Goal: Task Accomplishment & Management: Complete application form

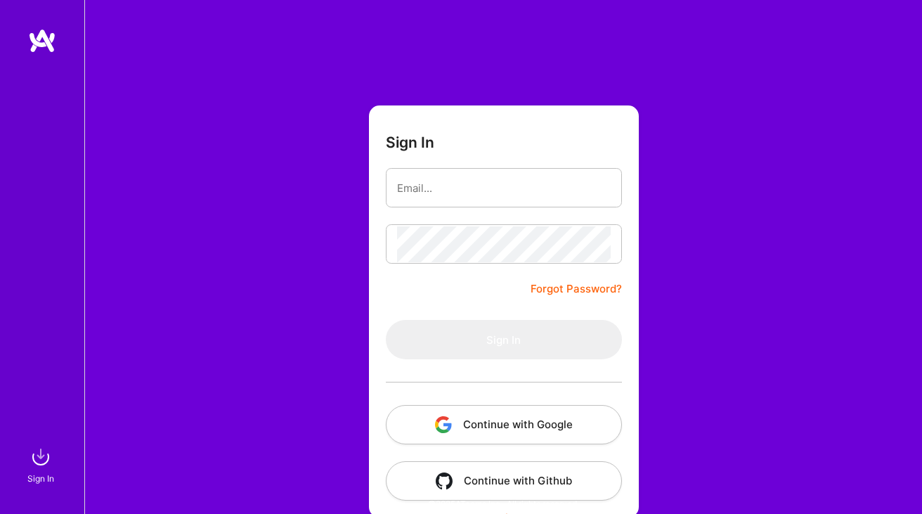
click at [445, 419] on img "button" at bounding box center [443, 424] width 17 height 17
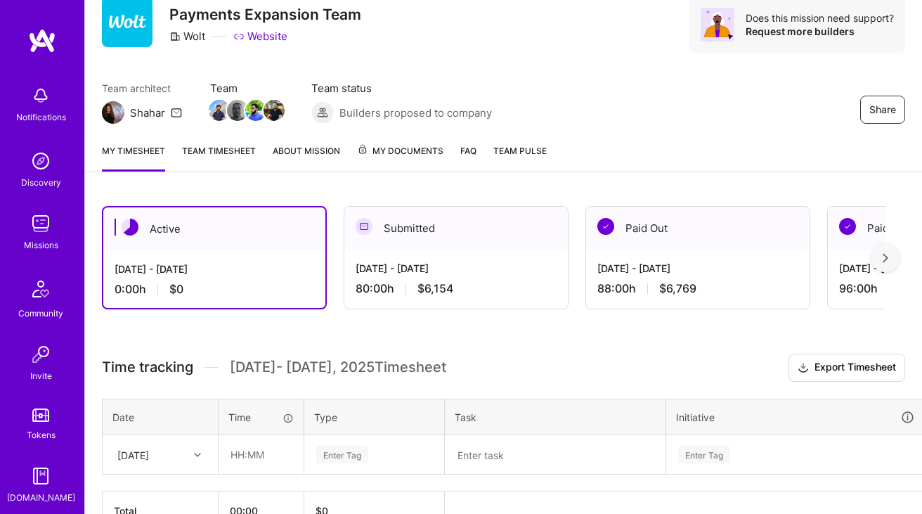
scroll to position [137, 0]
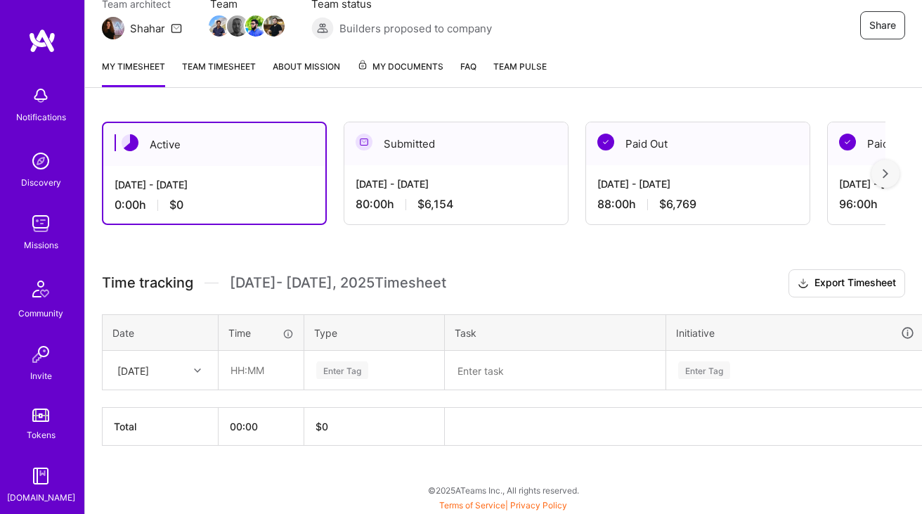
click at [183, 379] on div "[DATE]" at bounding box center [149, 370] width 78 height 23
click at [156, 412] on div "[DATE]" at bounding box center [160, 410] width 114 height 26
click at [238, 376] on input "text" at bounding box center [261, 370] width 84 height 37
type input "00:30"
click at [349, 374] on div "Enter Tag" at bounding box center [342, 370] width 52 height 22
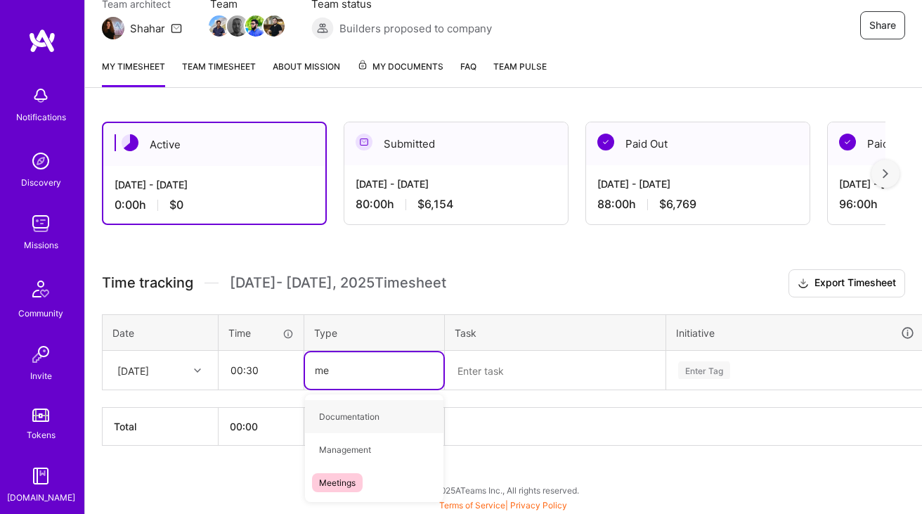
type input "mee"
click at [367, 413] on div "Meetings" at bounding box center [374, 416] width 138 height 33
click at [485, 371] on textarea at bounding box center [555, 370] width 218 height 37
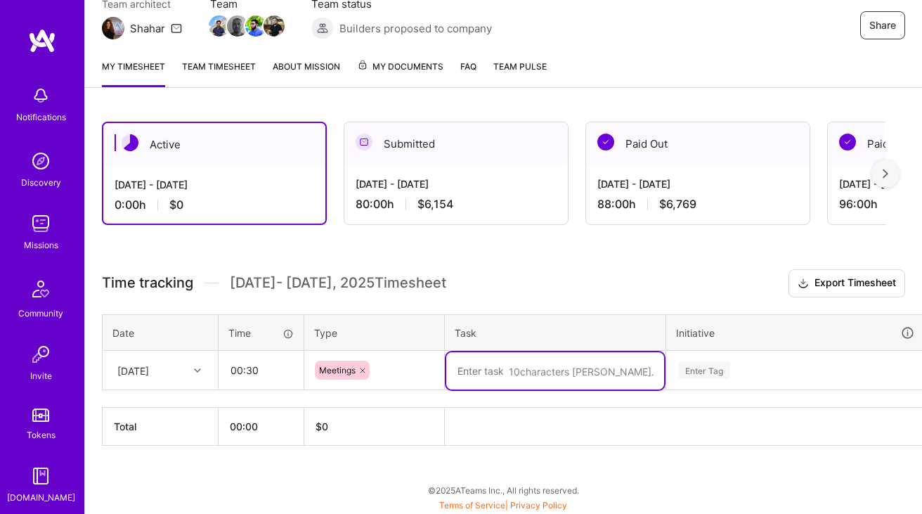
paste textarea "Compliance Team Daily"
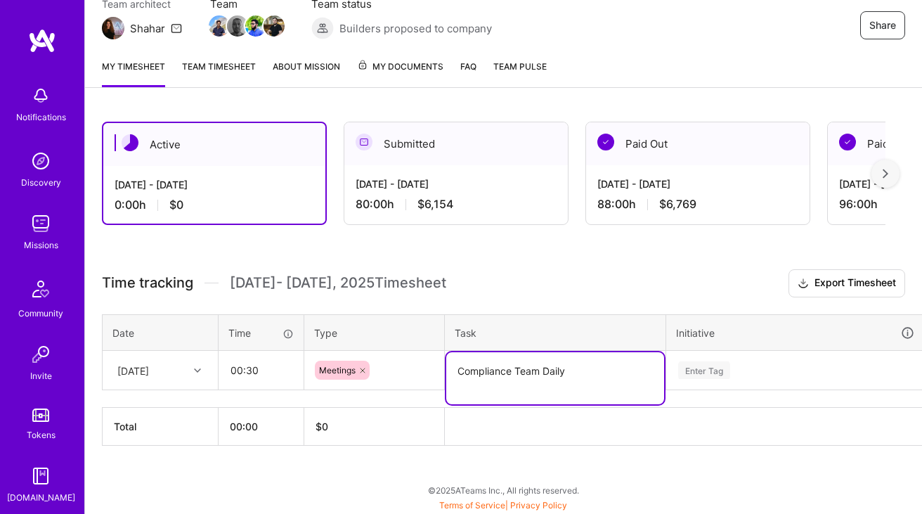
type textarea "Compliance Team Daily"
click at [756, 368] on div "Enter Tag" at bounding box center [795, 370] width 257 height 37
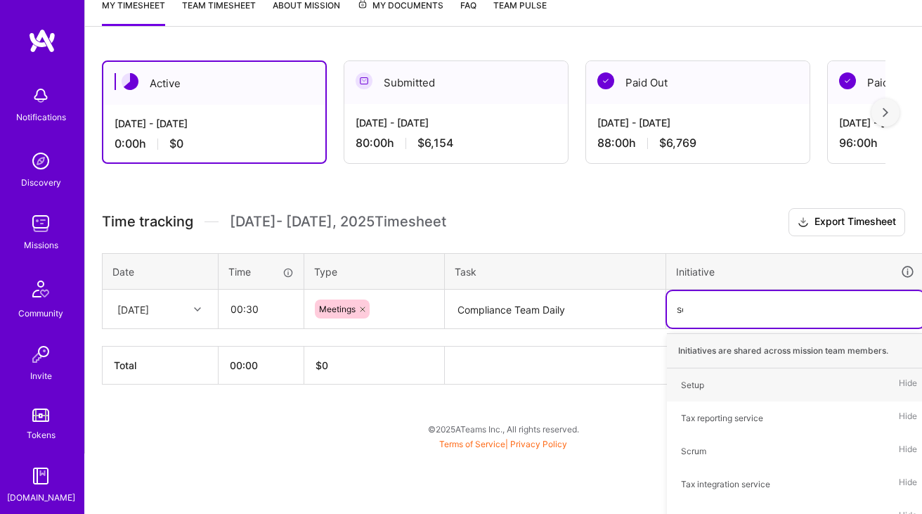
type input "scr"
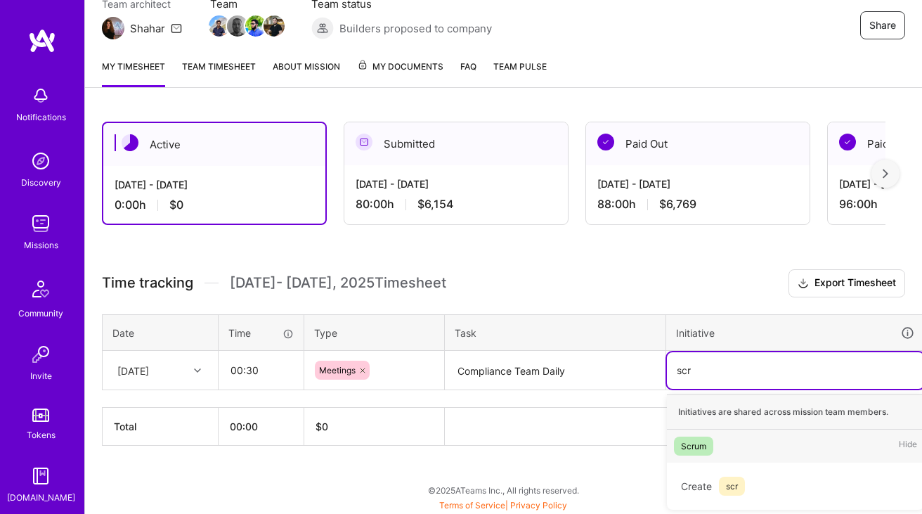
click at [699, 454] on div "Scrum Hide" at bounding box center [795, 446] width 257 height 33
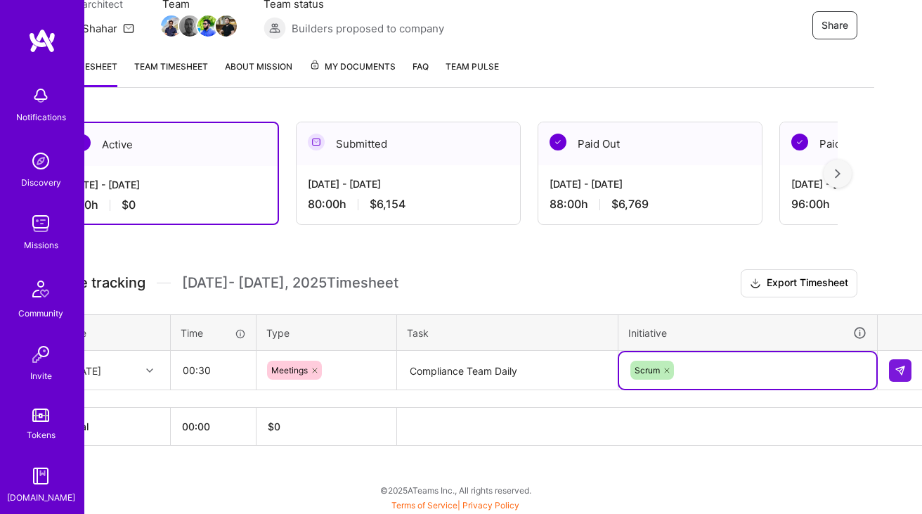
scroll to position [137, 51]
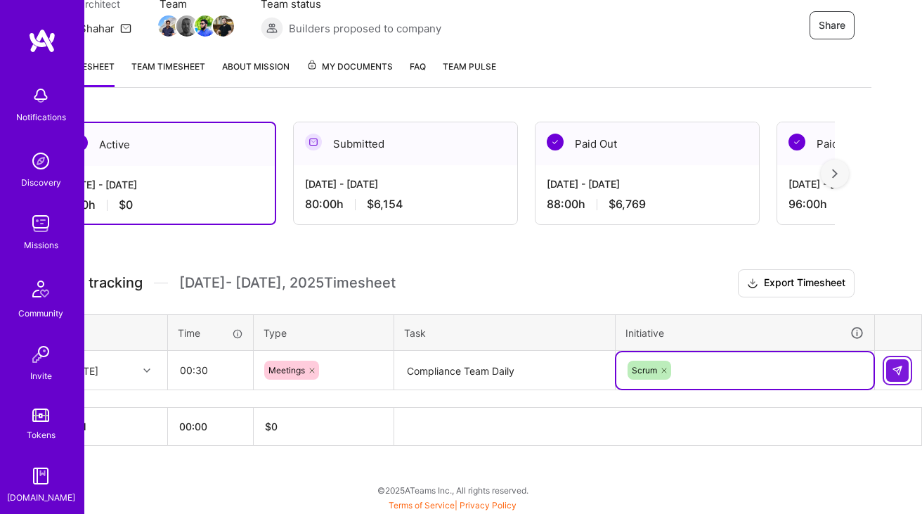
click at [896, 373] on img at bounding box center [897, 370] width 11 height 11
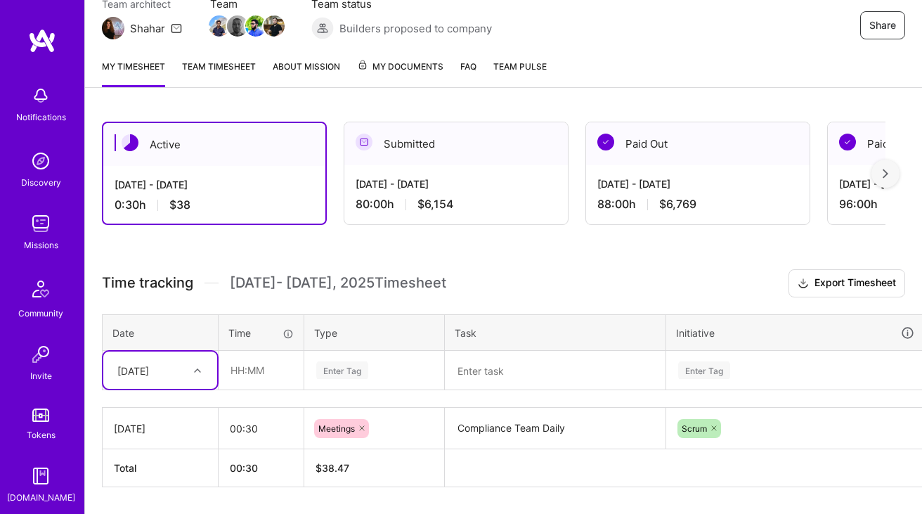
scroll to position [179, 0]
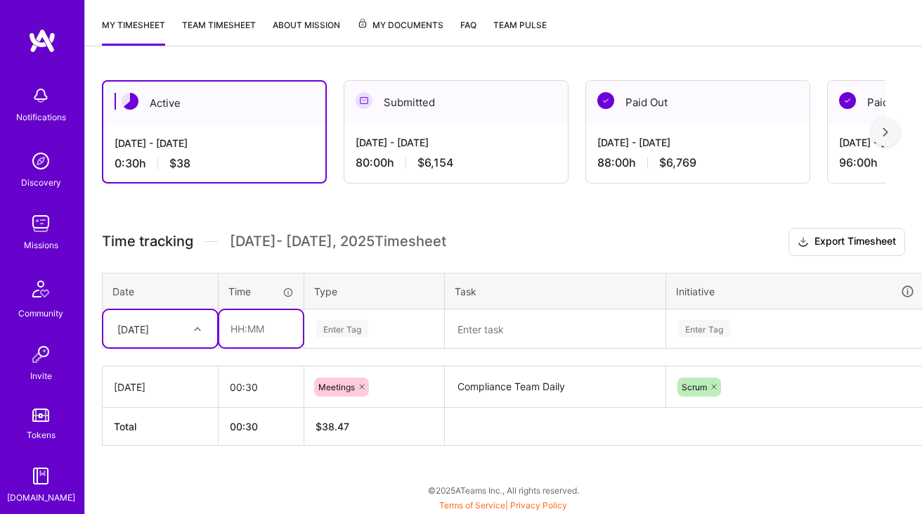
click at [240, 330] on input "text" at bounding box center [261, 328] width 84 height 37
type input "07:30"
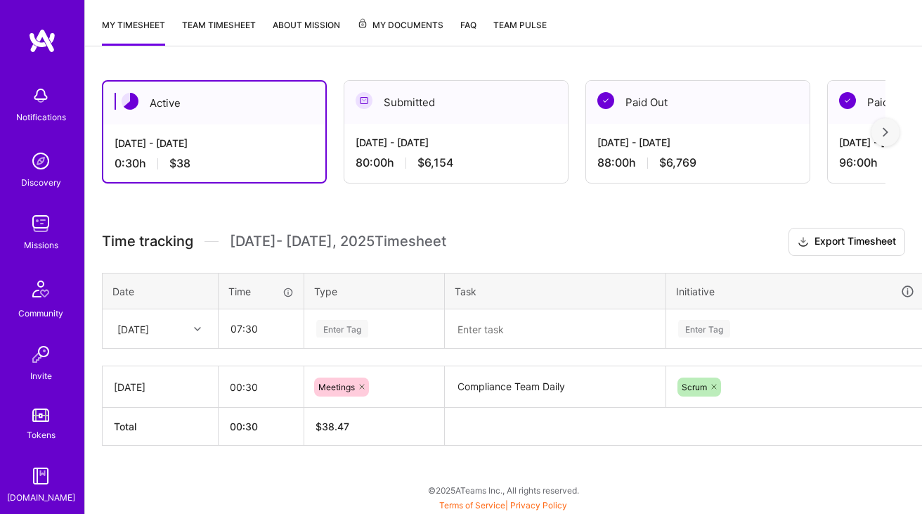
click at [354, 330] on div "Enter Tag" at bounding box center [342, 329] width 52 height 22
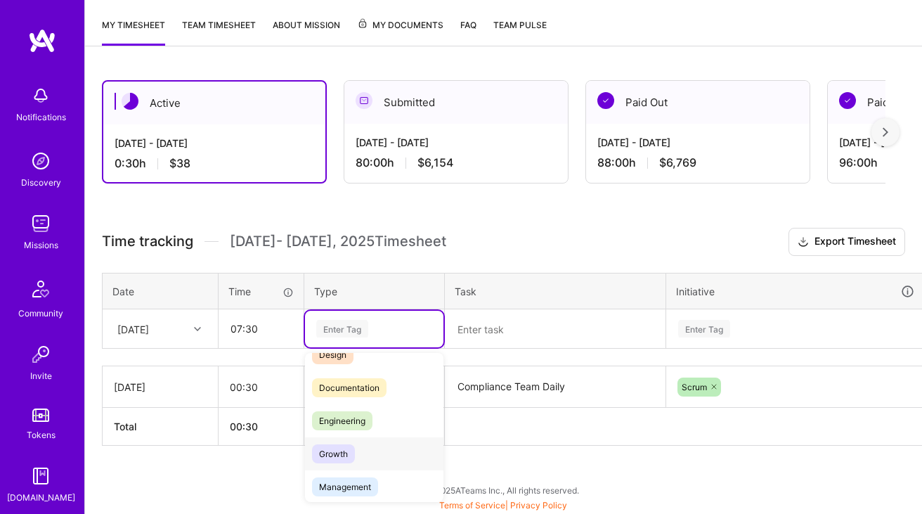
scroll to position [55, 0]
click at [375, 425] on div "Engineering" at bounding box center [374, 419] width 138 height 33
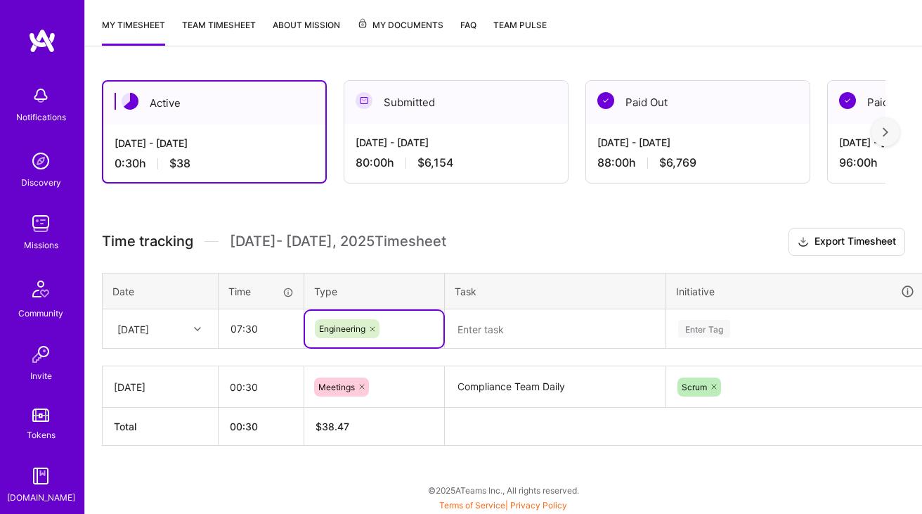
click at [492, 370] on textarea "Compliance Team Daily" at bounding box center [555, 387] width 218 height 39
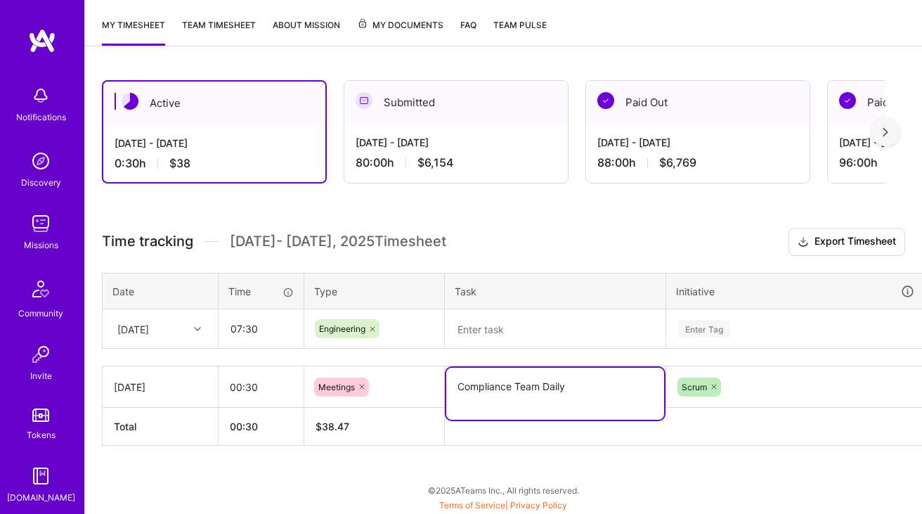
click at [529, 337] on textarea at bounding box center [555, 329] width 218 height 37
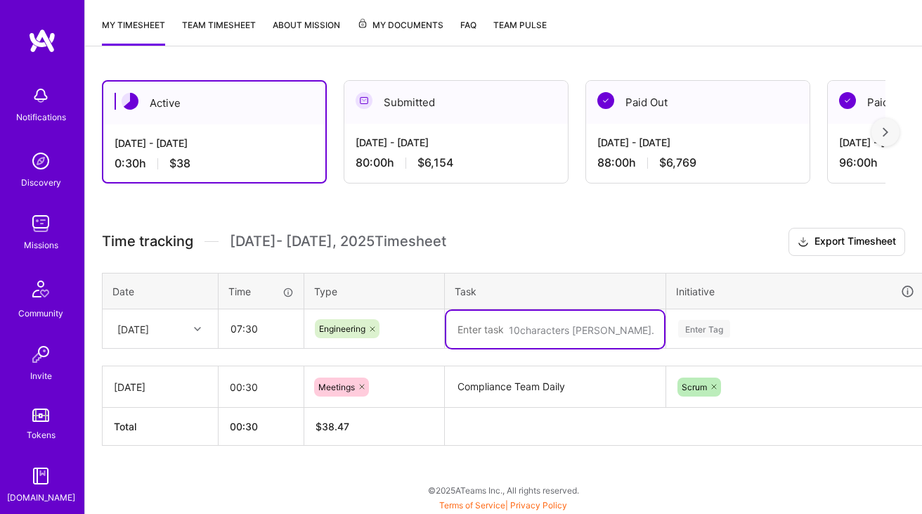
paste textarea "[MOS] - Investigate KYB data sync issue"
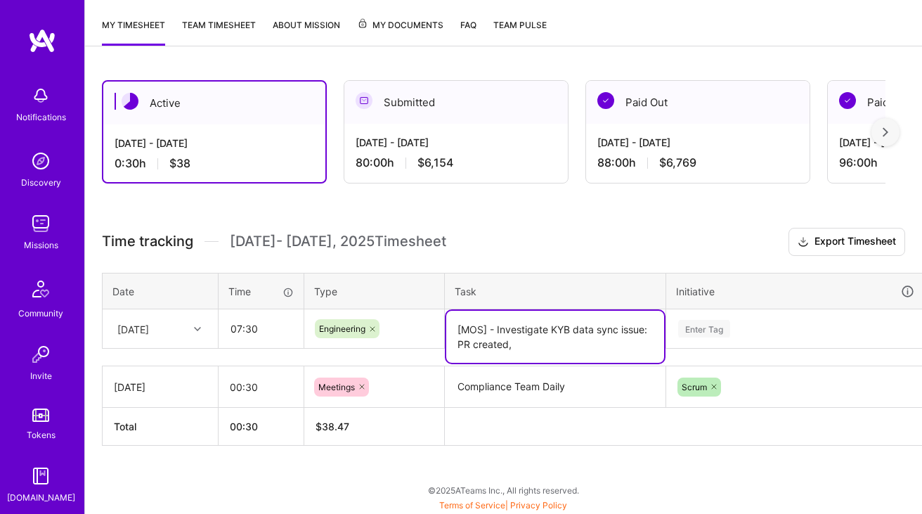
paste textarea "[Emporium] Fix partial KYB data sync issue"
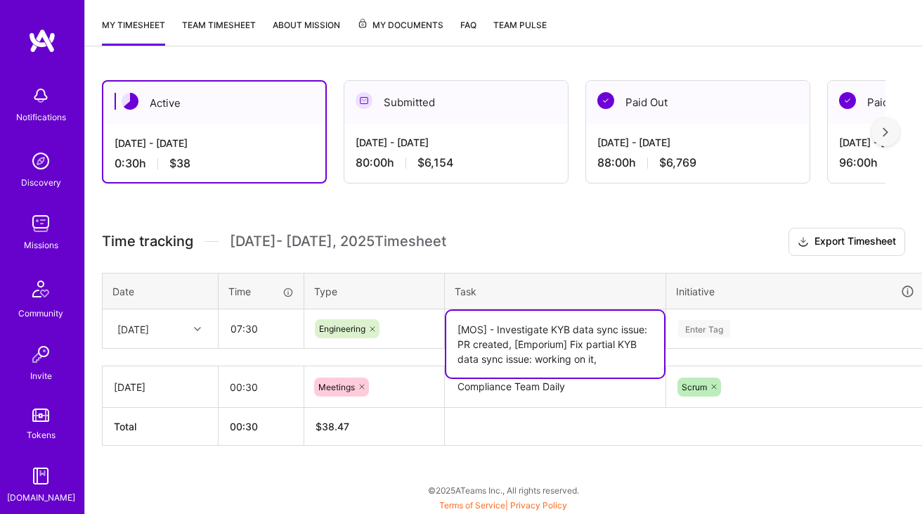
paste textarea "[risk-score] reprocess [PERSON_NAME] Dlq Messages"
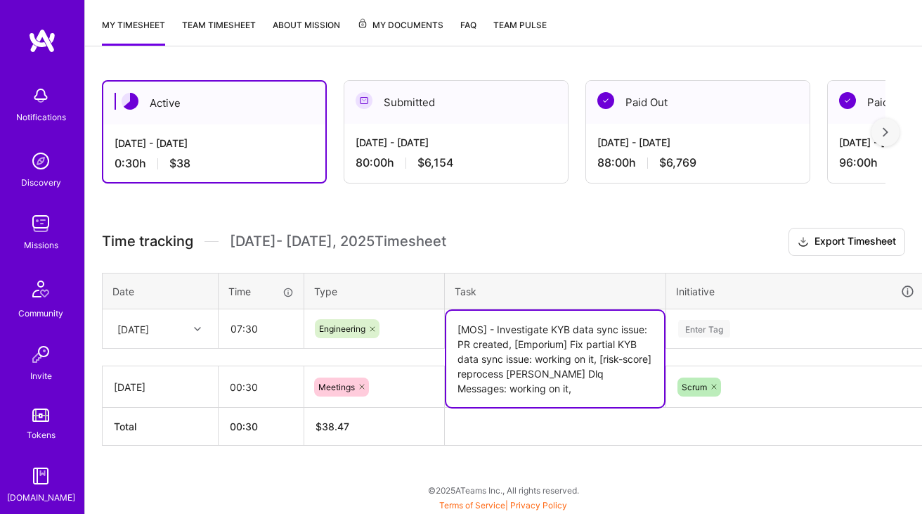
paste textarea "[risk-score] Passfort doesn't show complete data for Representatives"
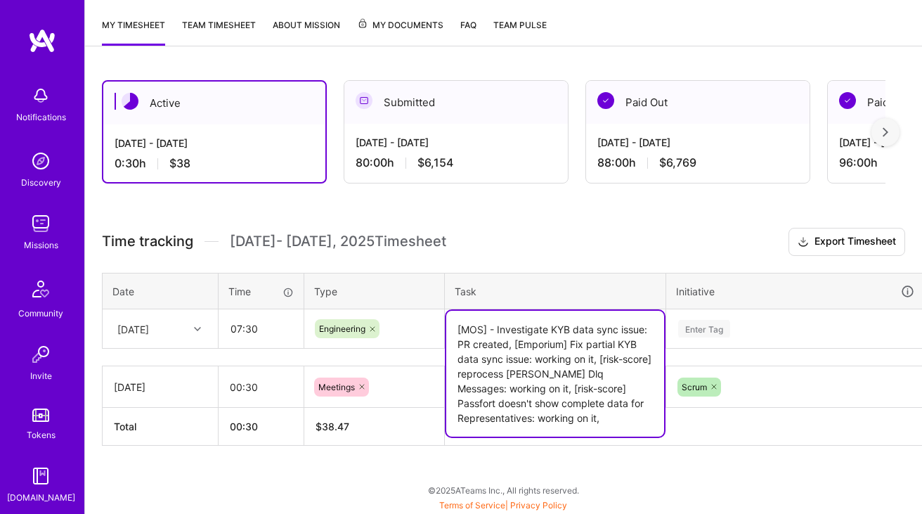
type textarea "[MOS] - Investigate KYB data sync issue: PR created, [Emporium] Fix partial KYB…"
click at [744, 328] on div "Time tracking [DATE] - [DATE] Timesheet Export Timesheet Date Time Type Task In…" at bounding box center [504, 337] width 804 height 218
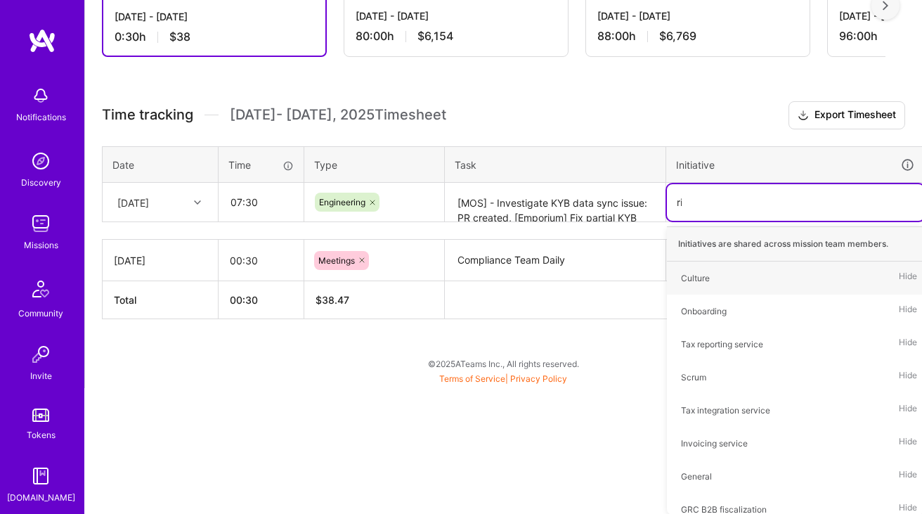
scroll to position [179, 0]
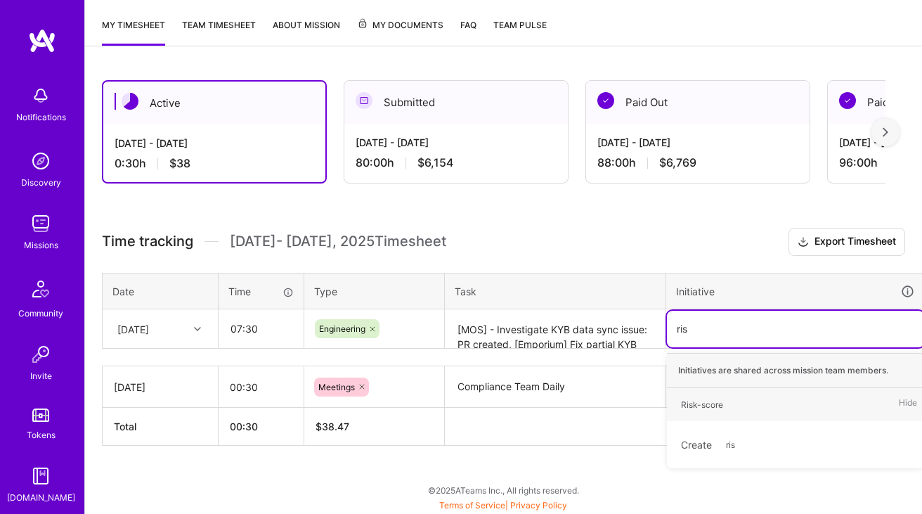
type input "risk"
click at [716, 395] on span "Risk-score" at bounding box center [702, 404] width 56 height 19
type input "MOS"
click at [702, 397] on span "MOS" at bounding box center [691, 404] width 34 height 19
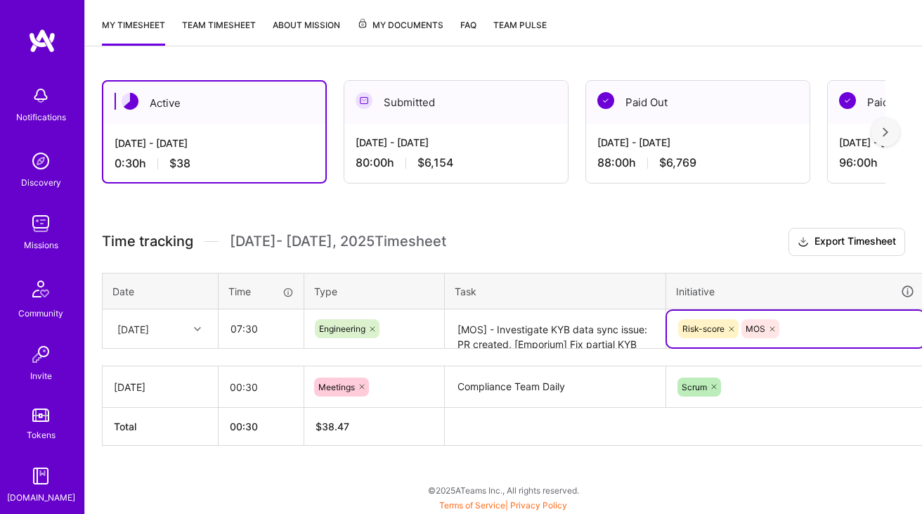
click at [567, 327] on textarea "[MOS] - Investigate KYB data sync issue: PR created, [Emporium] Fix partial KYB…" at bounding box center [555, 329] width 218 height 37
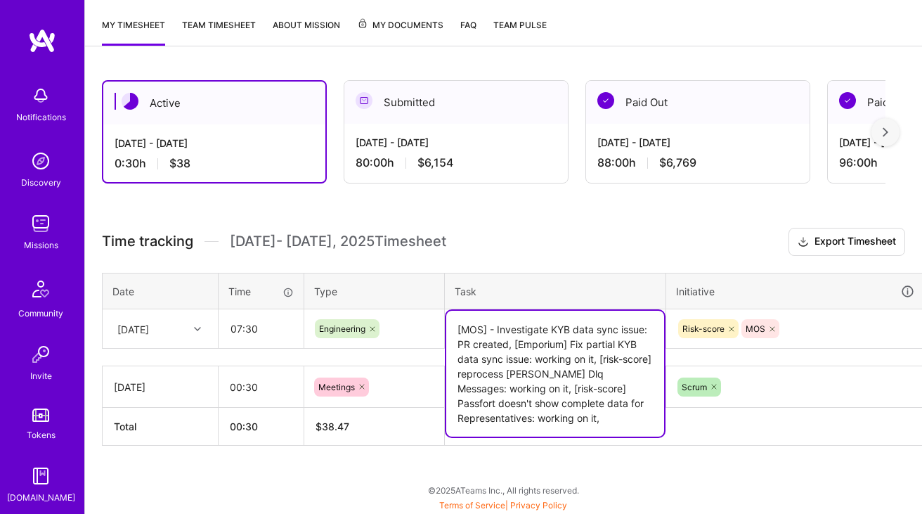
click at [818, 322] on div "Risk-score MOS" at bounding box center [795, 329] width 257 height 37
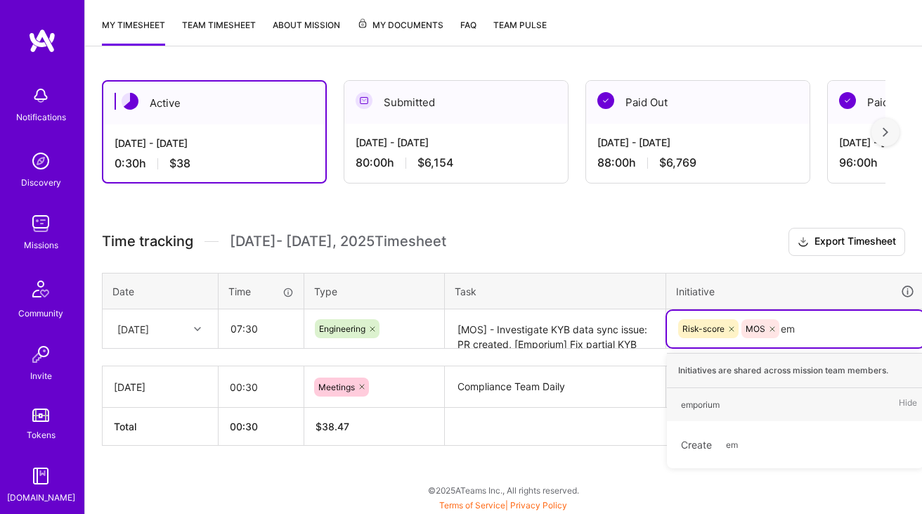
type input "emp"
click at [766, 409] on div "emporium Hide" at bounding box center [795, 404] width 257 height 33
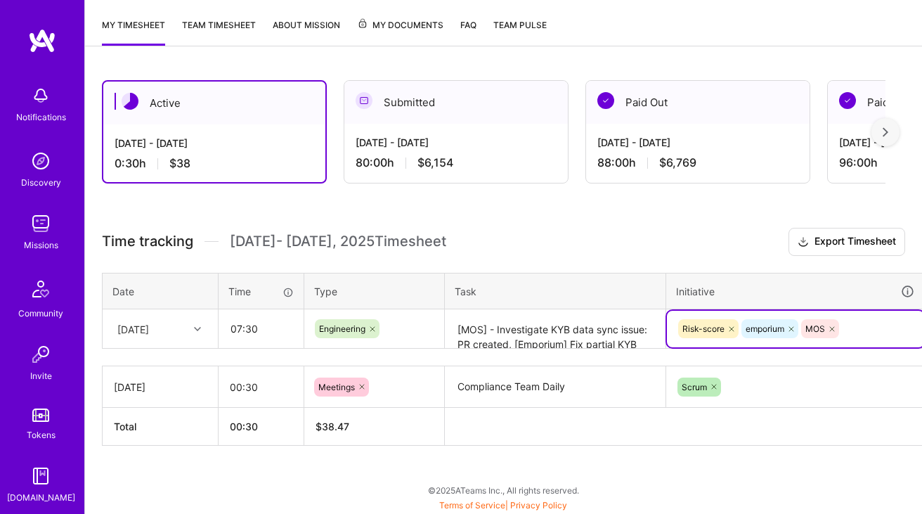
click at [566, 336] on textarea "[MOS] - Investigate KYB data sync issue: PR created, [Emporium] Fix partial KYB…" at bounding box center [555, 329] width 218 height 37
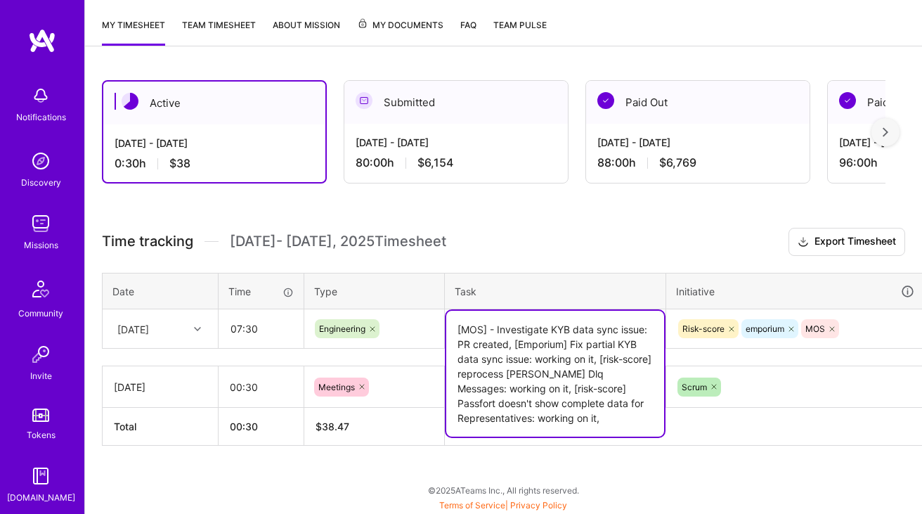
click at [862, 329] on div "Risk-score emporium MOS" at bounding box center [795, 329] width 257 height 37
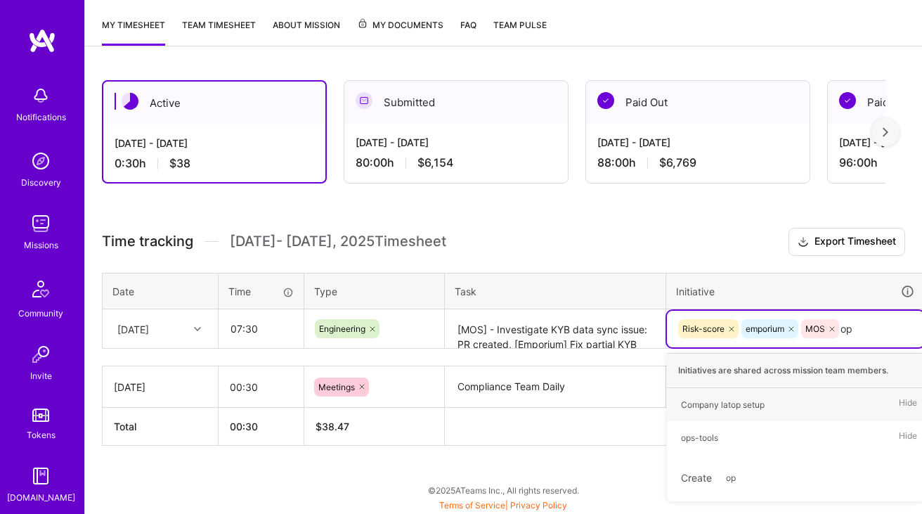
type input "ops"
click at [722, 408] on span "ops-tools" at bounding box center [699, 404] width 51 height 19
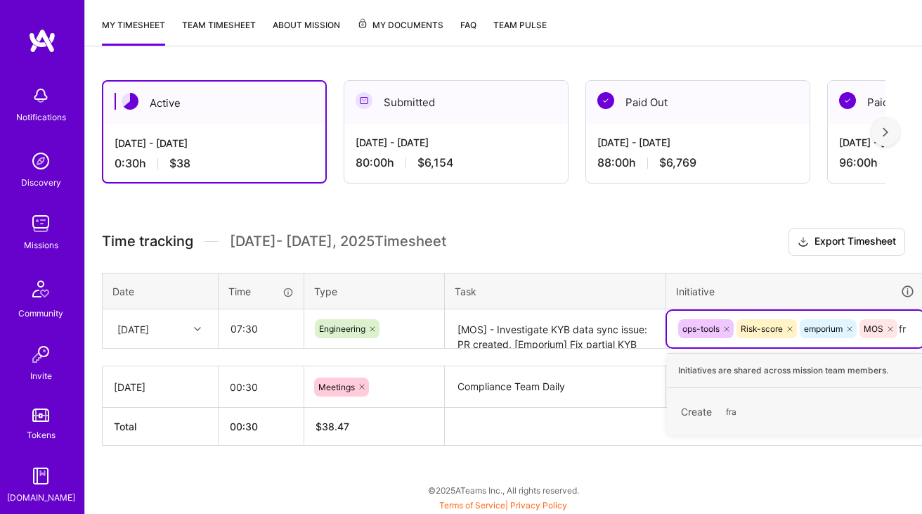
type input "f"
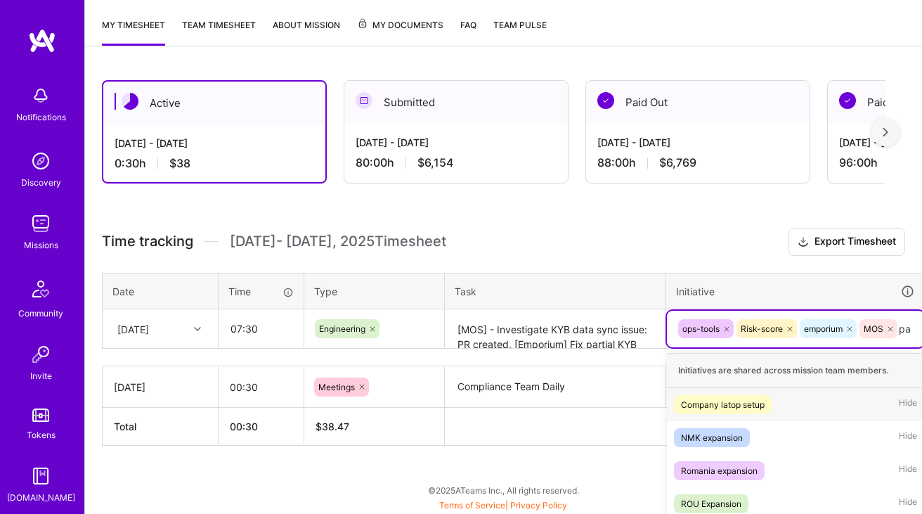
scroll to position [305, 0]
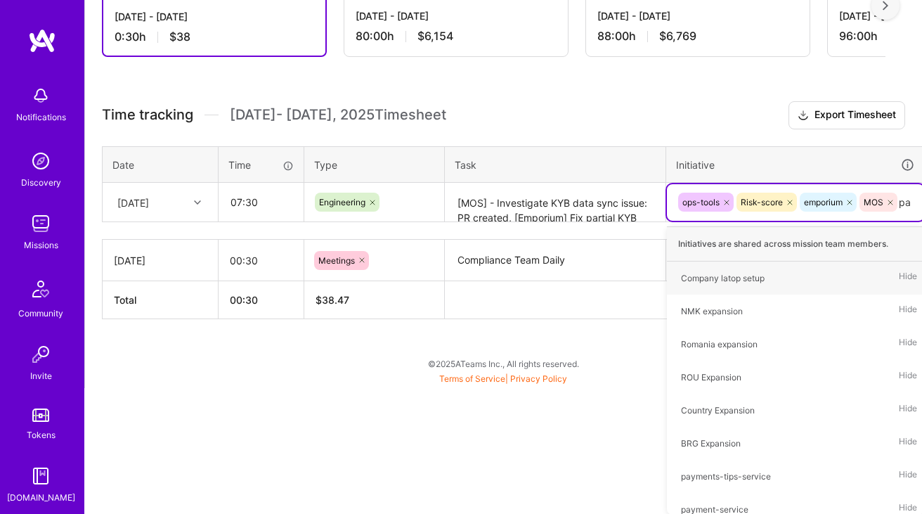
type input "p"
click at [503, 201] on div "Active [DATE] - [DATE] 0:30 h $38 Submitted [DATE] - [DATE] 80:00 h $6,154 Paid…" at bounding box center [503, 162] width 837 height 451
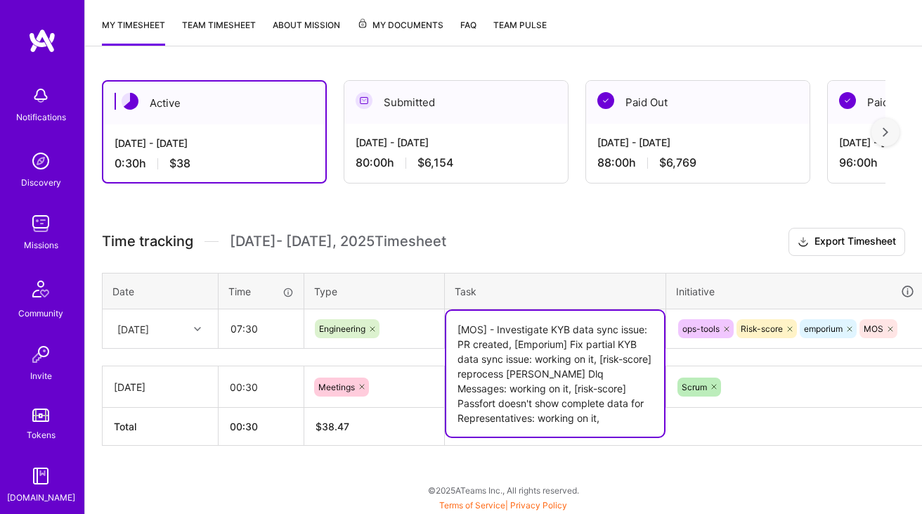
click at [627, 408] on textarea "[MOS] - Investigate KYB data sync issue: PR created, [Emporium] Fix partial KYB…" at bounding box center [555, 374] width 218 height 126
paste textarea "In Opstools getting 400 error from Payment Fraud Service"
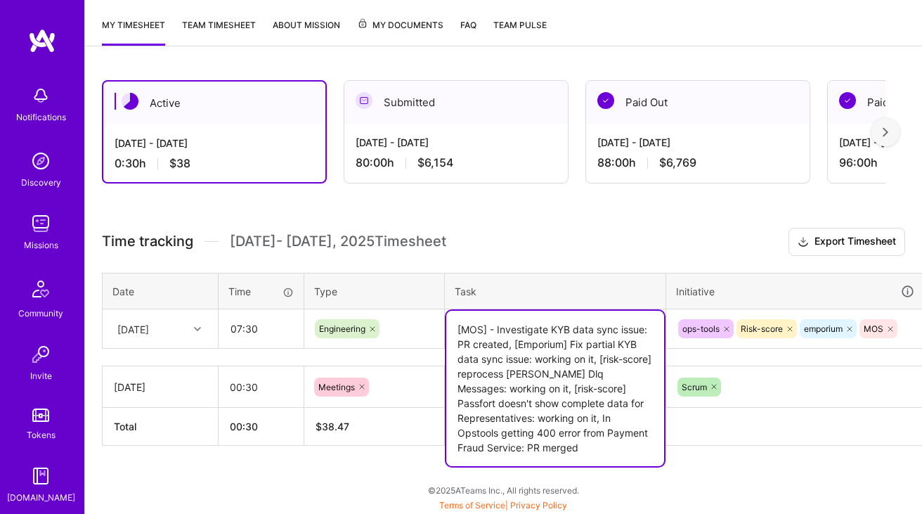
click at [530, 448] on textarea "[MOS] - Investigate KYB data sync issue: PR created, [Emporium] Fix partial KYB…" at bounding box center [555, 388] width 218 height 155
type textarea "[MOS] - Investigate KYB data sync issue: PR created, [Emporium] Fix partial KYB…"
click at [913, 325] on html "Notifications Discovery Missions Community Invite Tokens [DOMAIN_NAME] Wolt - F…" at bounding box center [461, 164] width 922 height 686
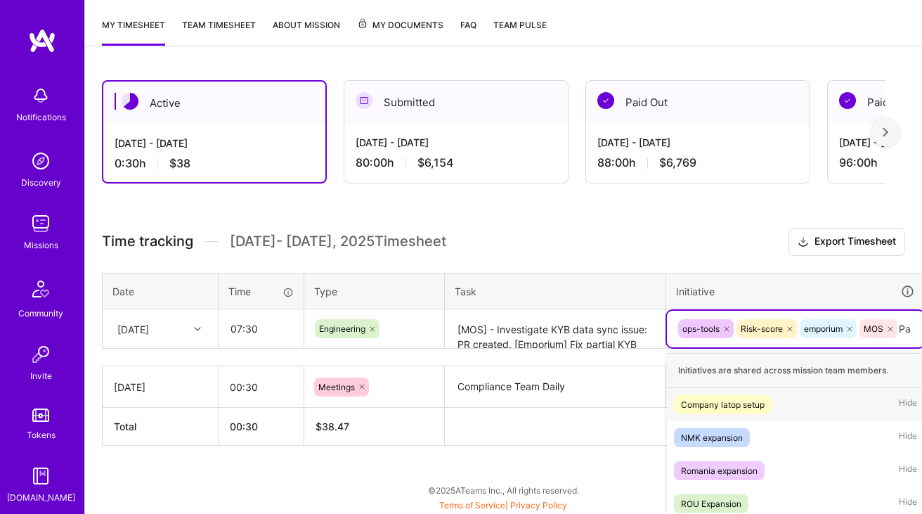
scroll to position [305, 0]
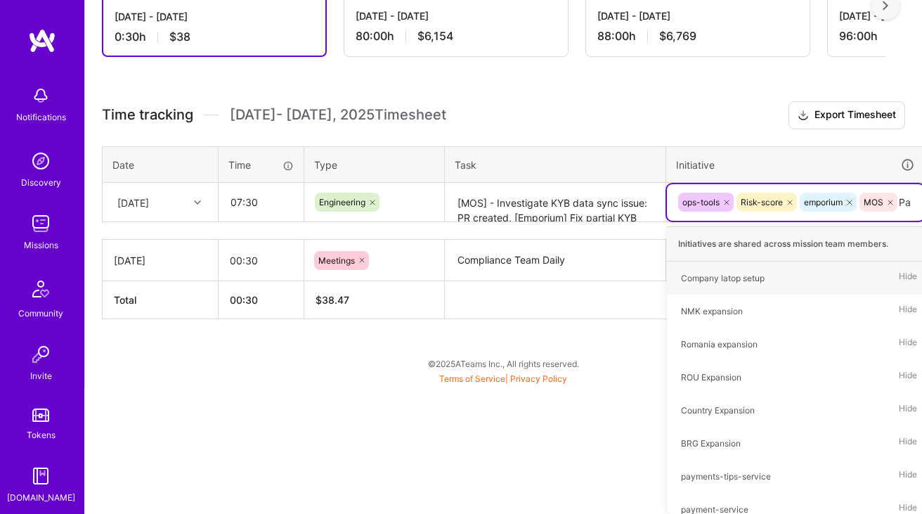
type input "P"
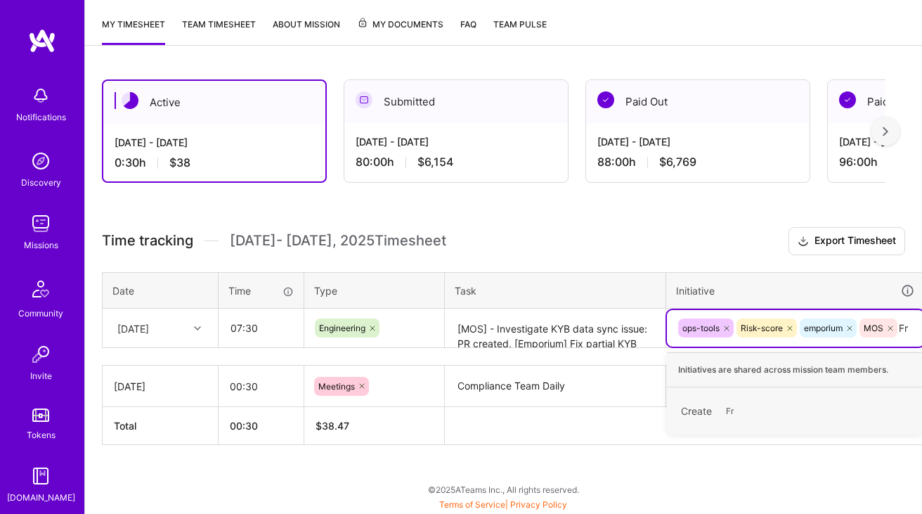
scroll to position [179, 0]
type input "Fraud-Service"
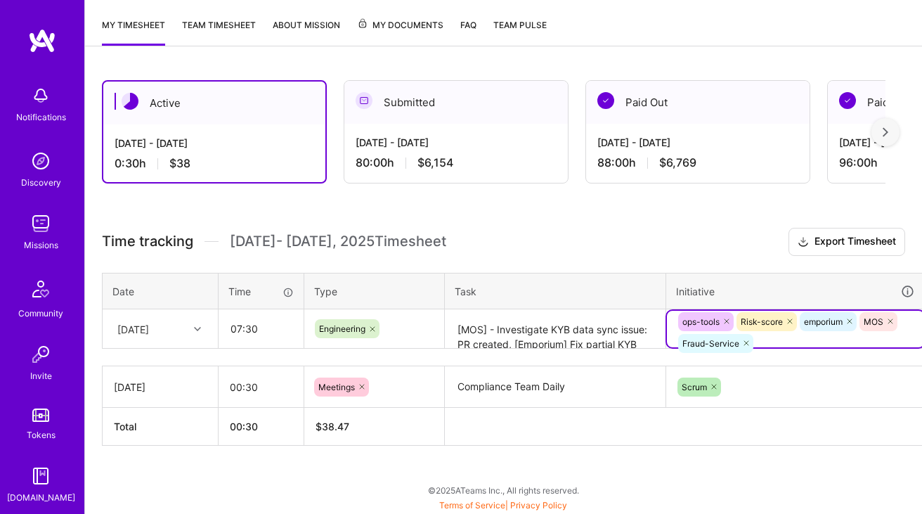
click at [567, 340] on textarea "[MOS] - Investigate KYB data sync issue: PR created, [Emporium] Fix partial KYB…" at bounding box center [555, 329] width 218 height 37
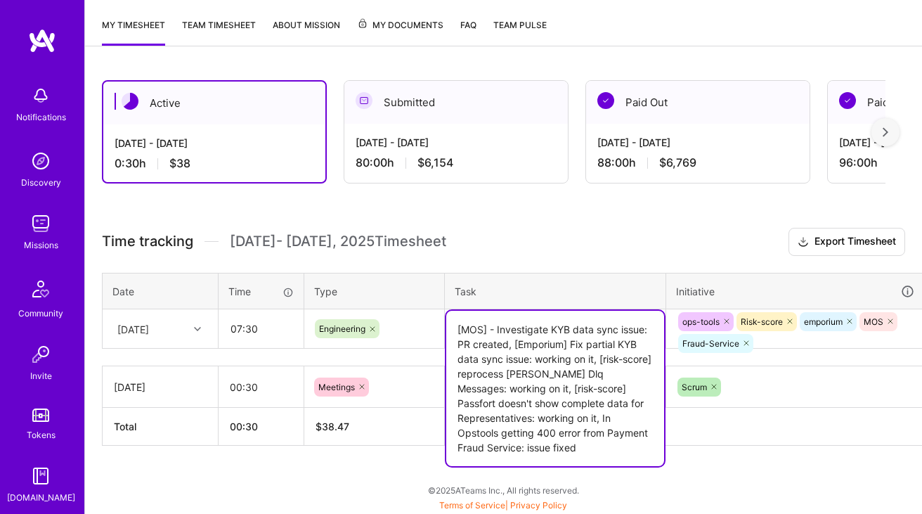
click at [681, 470] on div "Active [DATE] - [DATE] 0:30 h $38 Submitted [DATE] - [DATE] 80:00 h $6,154 Paid…" at bounding box center [503, 288] width 837 height 451
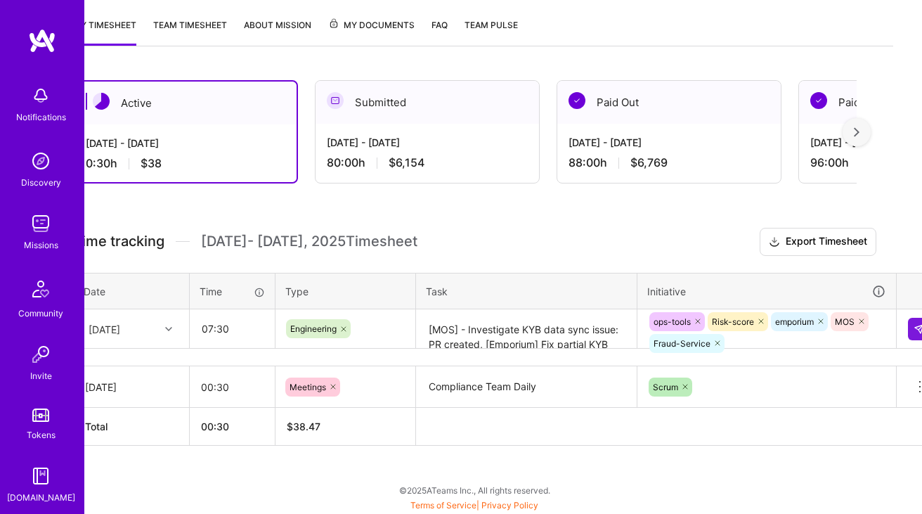
scroll to position [179, 51]
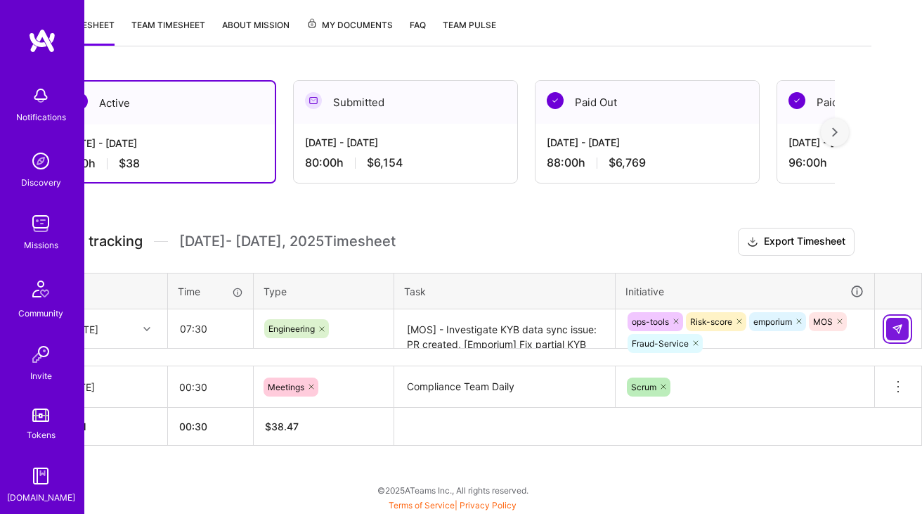
click at [902, 323] on img at bounding box center [897, 328] width 11 height 11
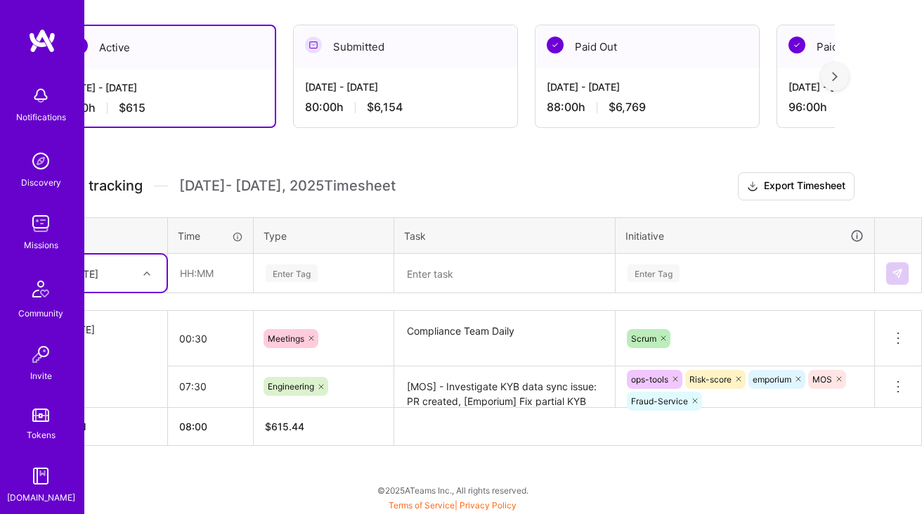
scroll to position [234, 0]
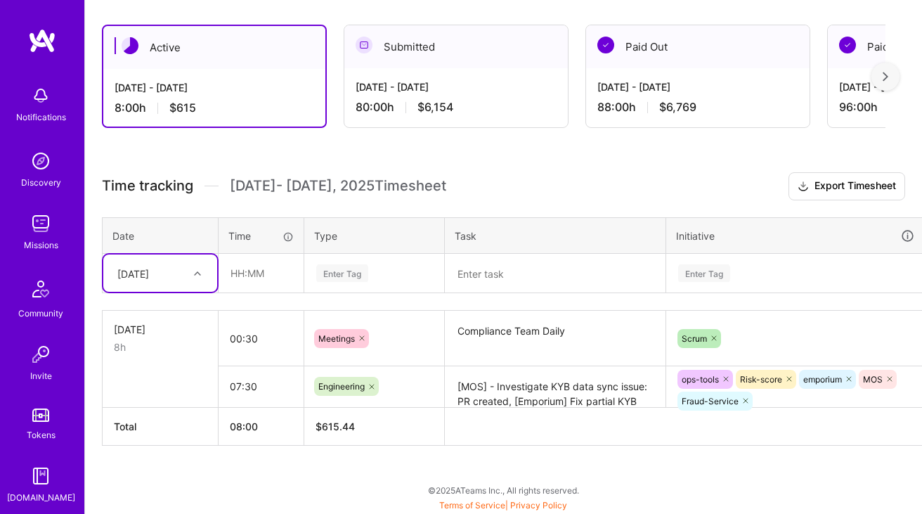
click at [340, 472] on div "Active [DATE] - [DATE] 8:00 h $615 Submitted [DATE] - [DATE] 80:00 h $6,154 Pai…" at bounding box center [503, 261] width 837 height 507
click at [540, 390] on textarea "[MOS] - Investigate KYB data sync issue: PR created, [Emporium] Fix partial KYB…" at bounding box center [555, 387] width 218 height 39
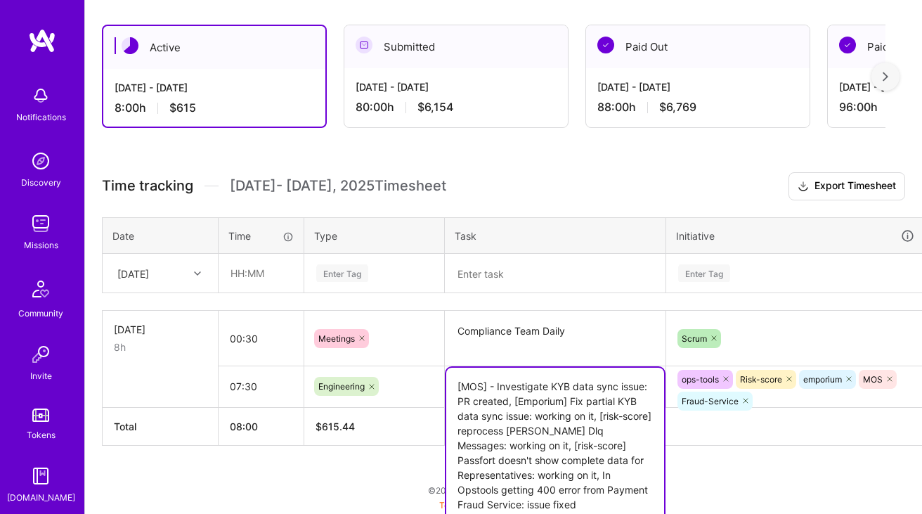
click at [540, 390] on textarea "[MOS] - Investigate KYB data sync issue: PR created, [Emporium] Fix partial KYB…" at bounding box center [555, 445] width 218 height 155
